Goal: Find specific page/section: Find specific page/section

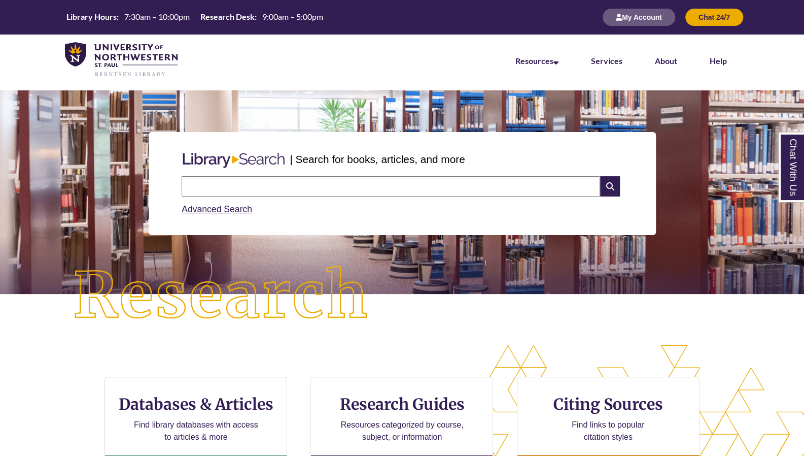
click at [414, 189] on input "text" at bounding box center [391, 186] width 419 height 20
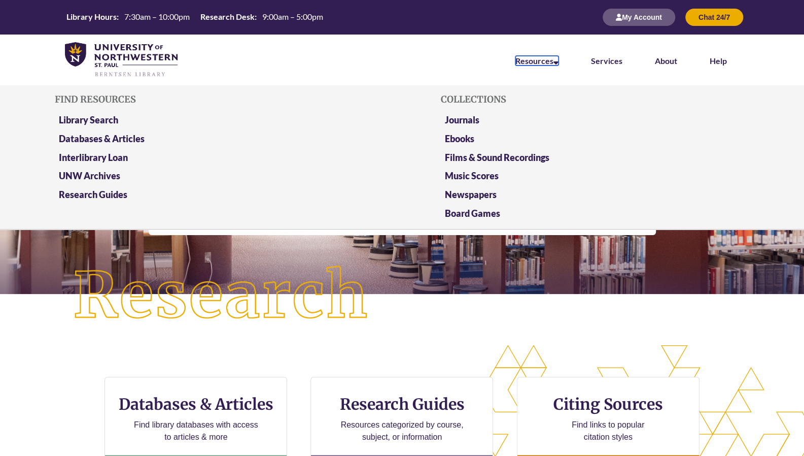
click at [557, 62] on icon at bounding box center [556, 61] width 5 height 8
click at [473, 143] on link "Ebooks" at bounding box center [459, 138] width 29 height 11
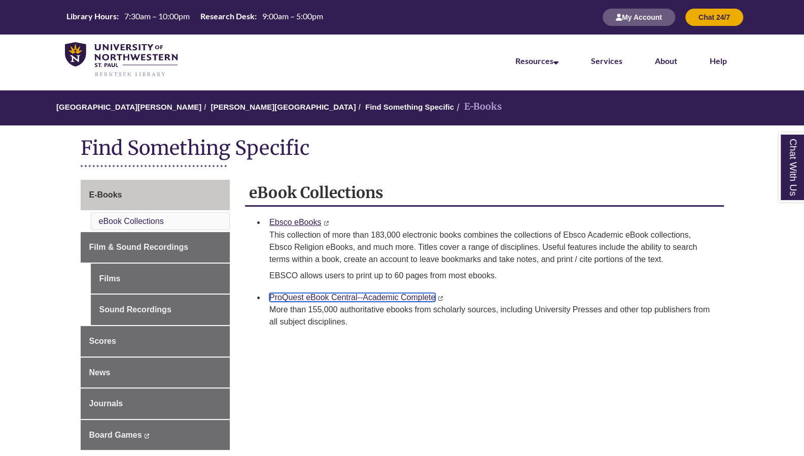
click at [334, 298] on link "ProQuest eBook Central--Academic Complete" at bounding box center [352, 297] width 166 height 9
